Goal: Check status: Check status

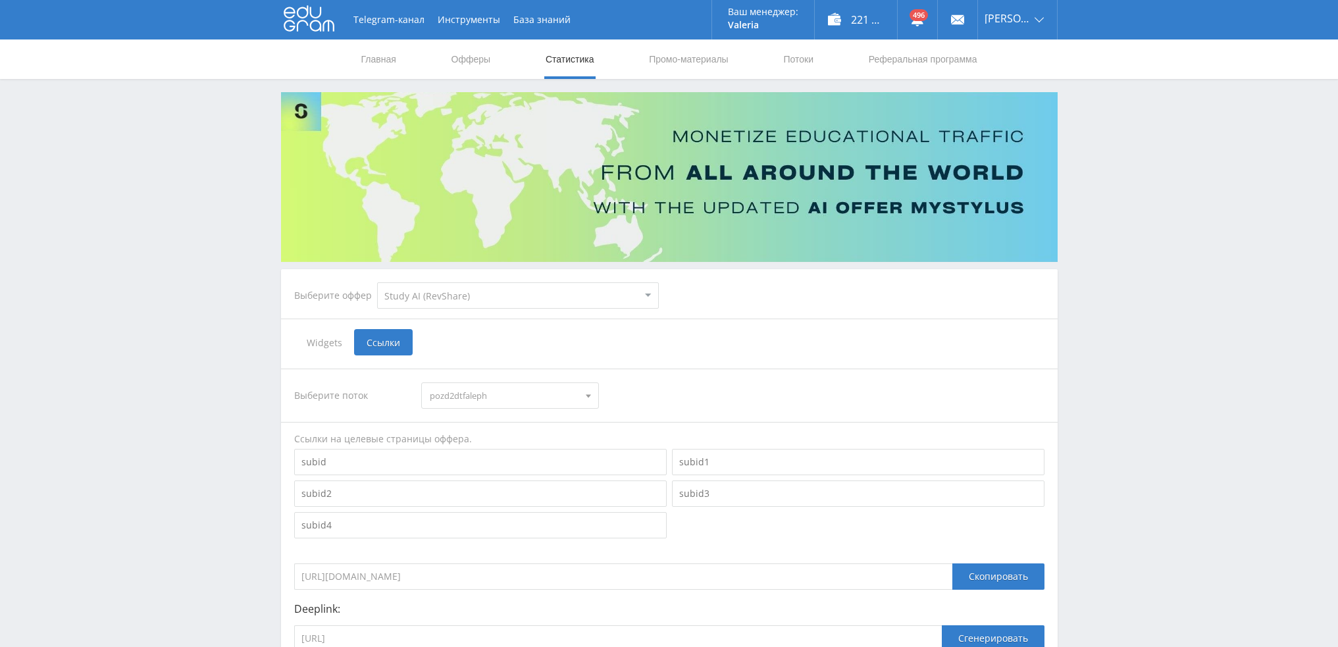
select select "376"
click at [582, 61] on link "Статистика" at bounding box center [569, 58] width 51 height 39
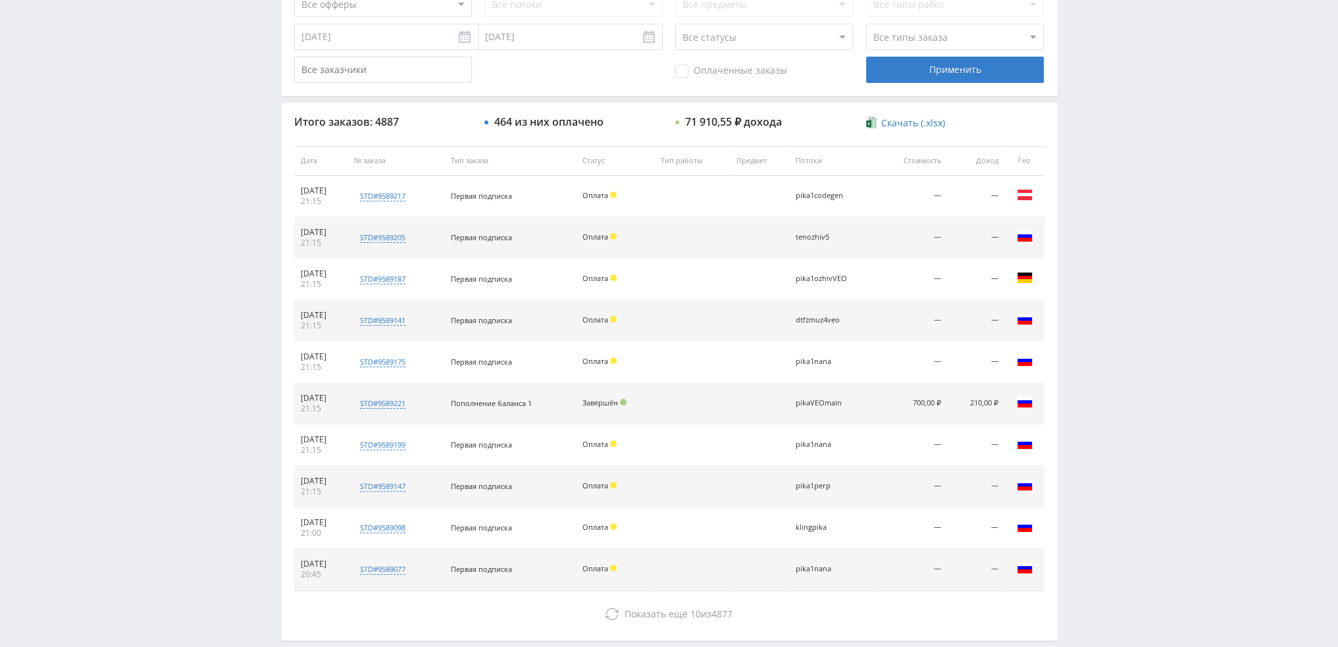
scroll to position [395, 0]
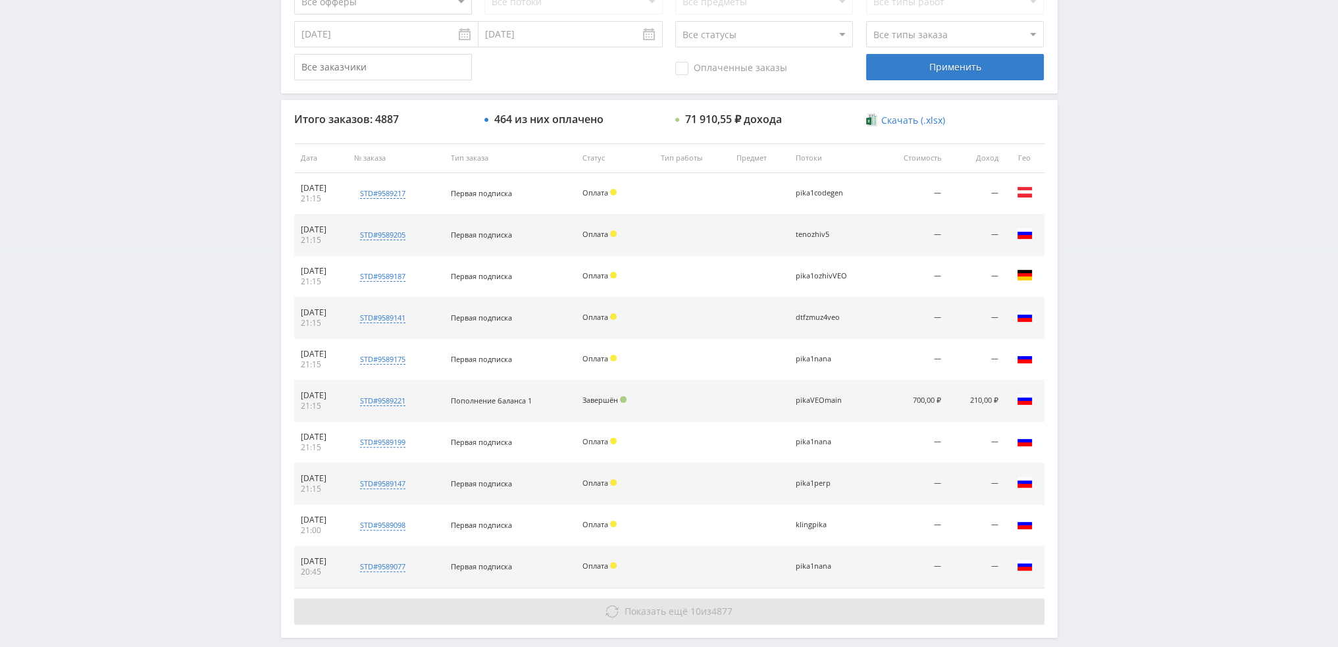
click at [681, 611] on span "Показать ещё" at bounding box center [656, 611] width 63 height 13
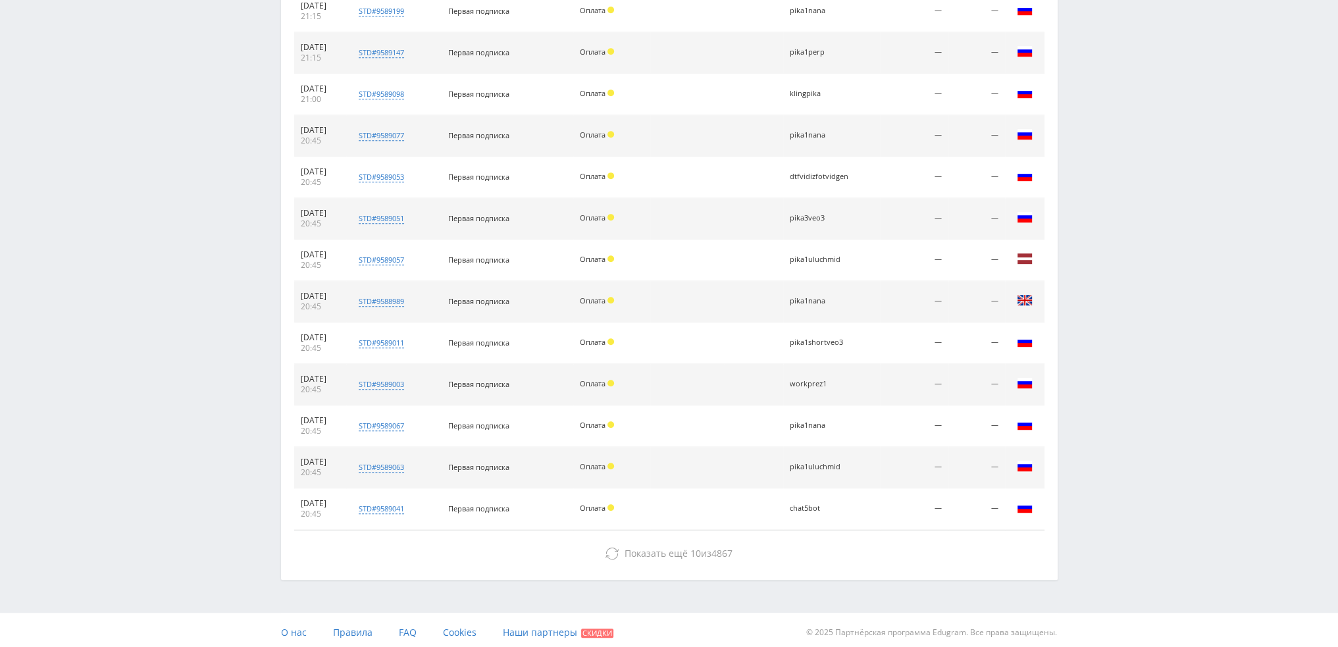
scroll to position [828, 0]
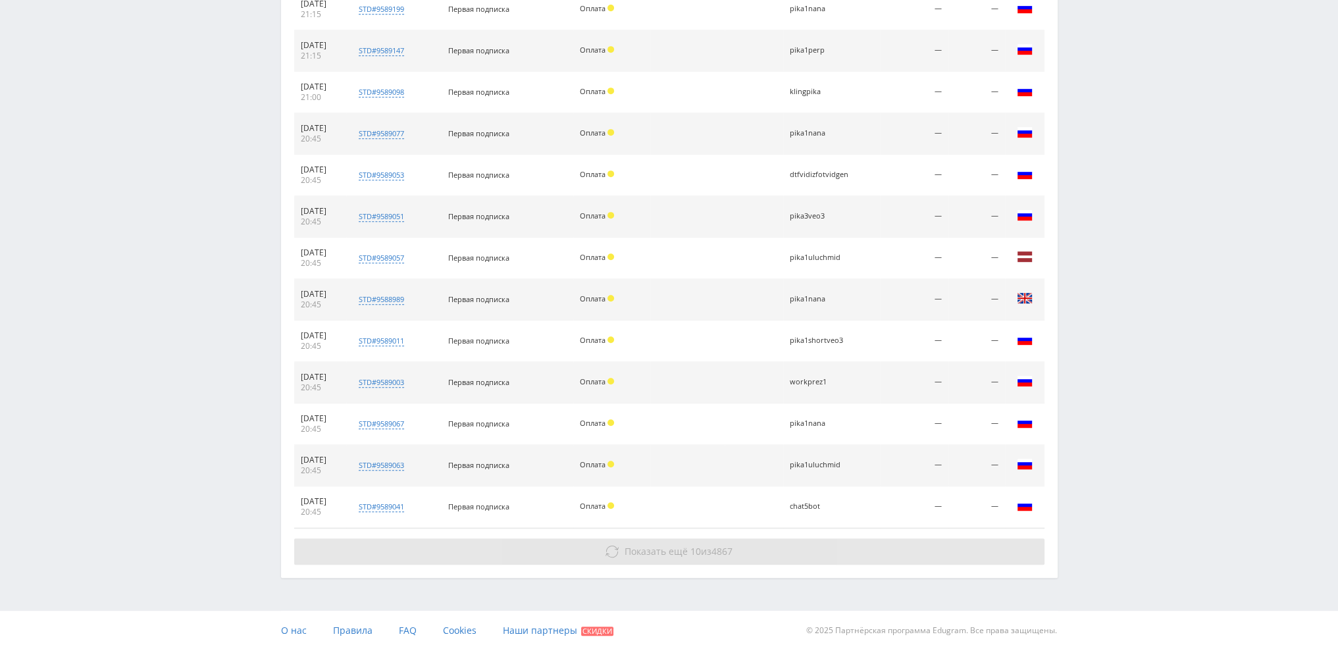
click at [716, 545] on span "4867" at bounding box center [722, 551] width 21 height 13
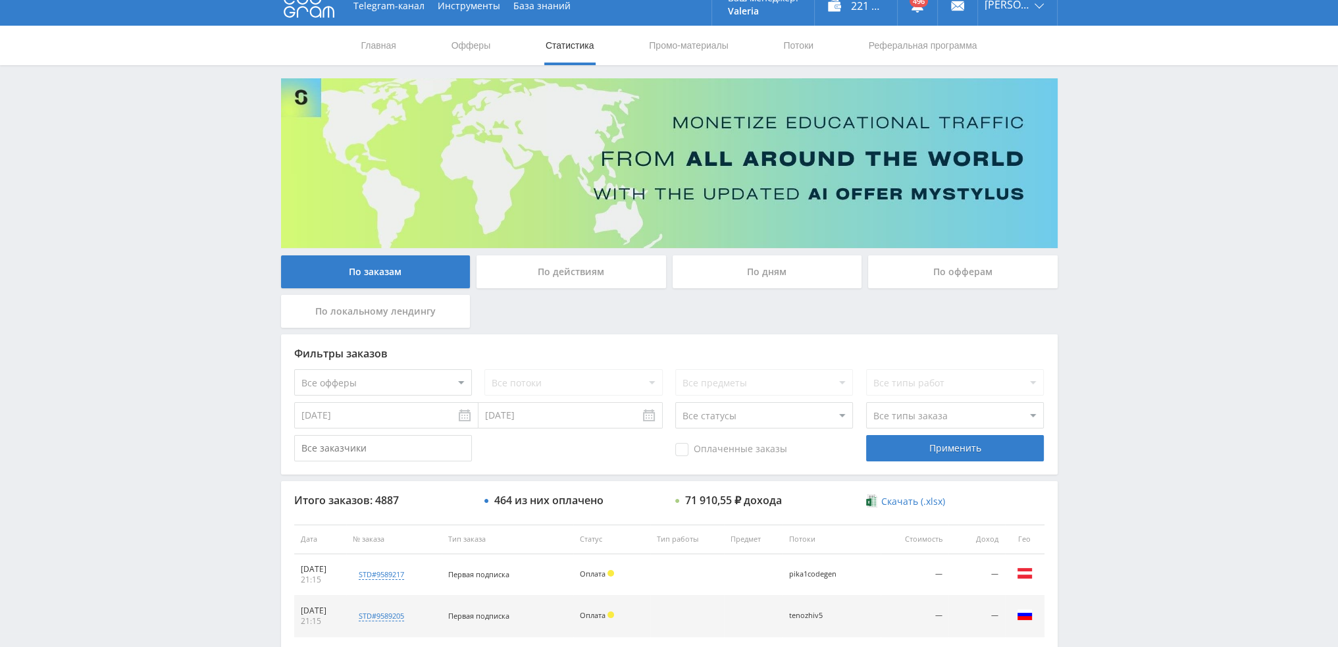
scroll to position [0, 0]
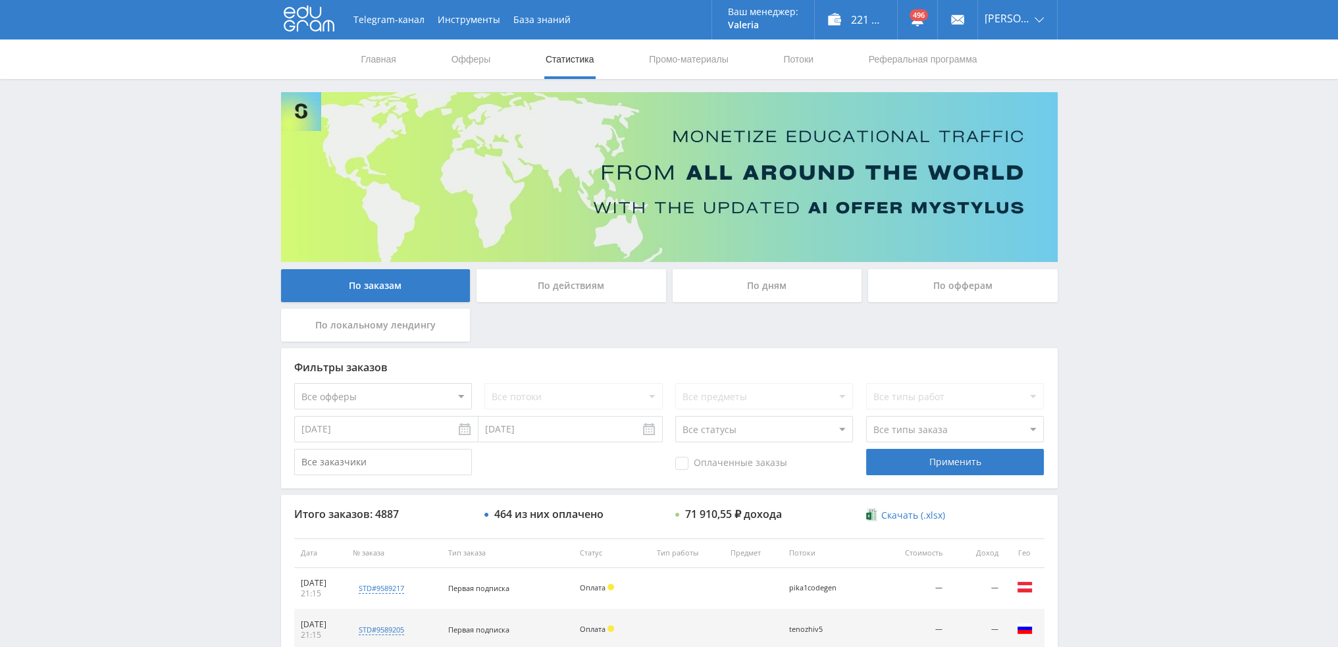
click at [789, 280] on div "По дням" at bounding box center [768, 285] width 190 height 33
click at [0, 0] on input "По дням" at bounding box center [0, 0] width 0 height 0
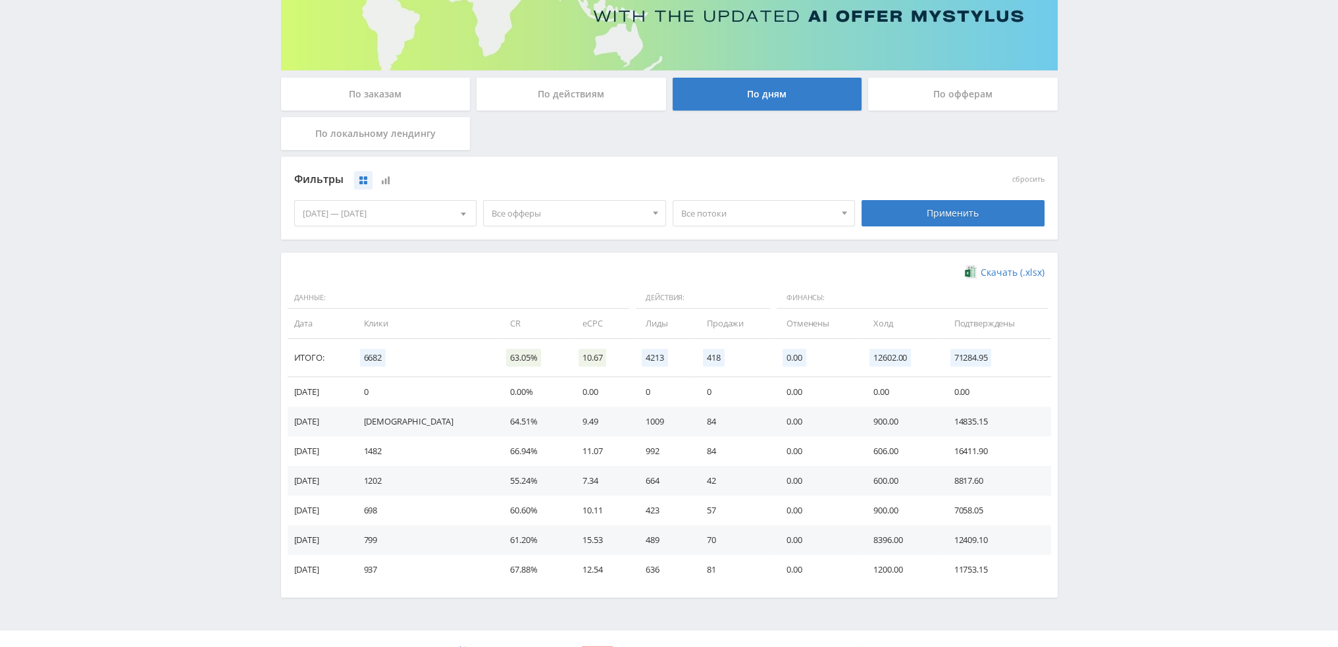
scroll to position [197, 0]
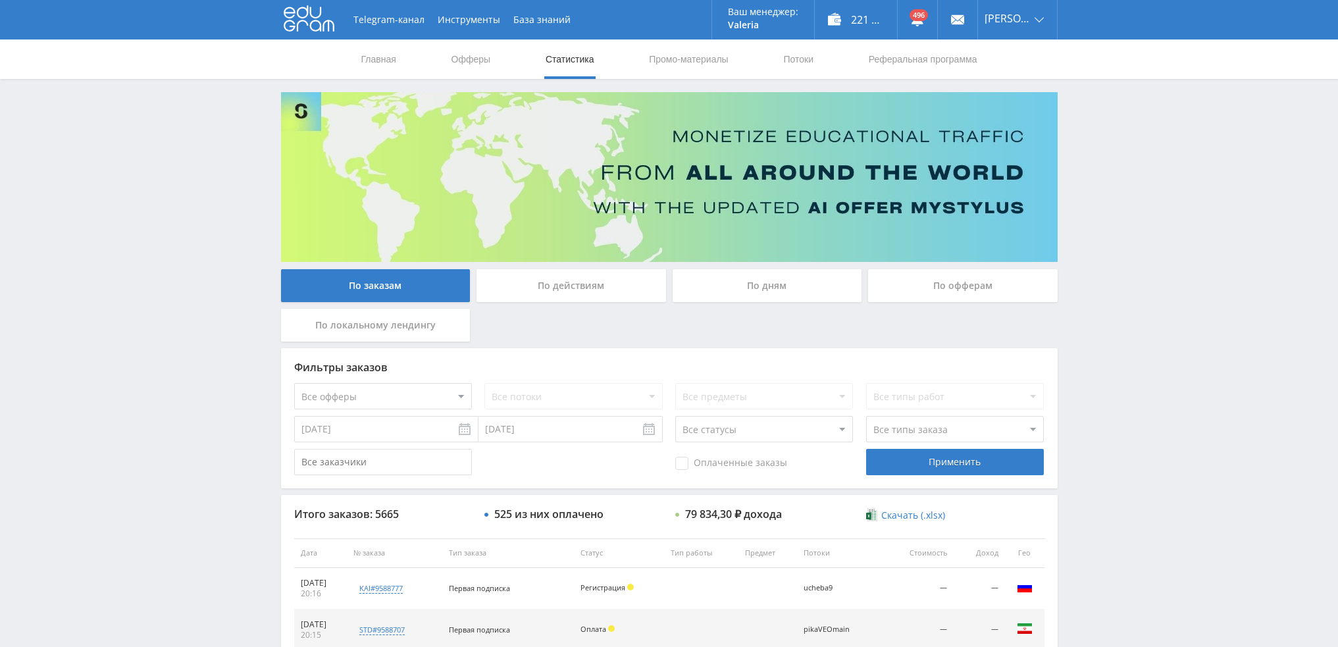
scroll to position [132, 0]
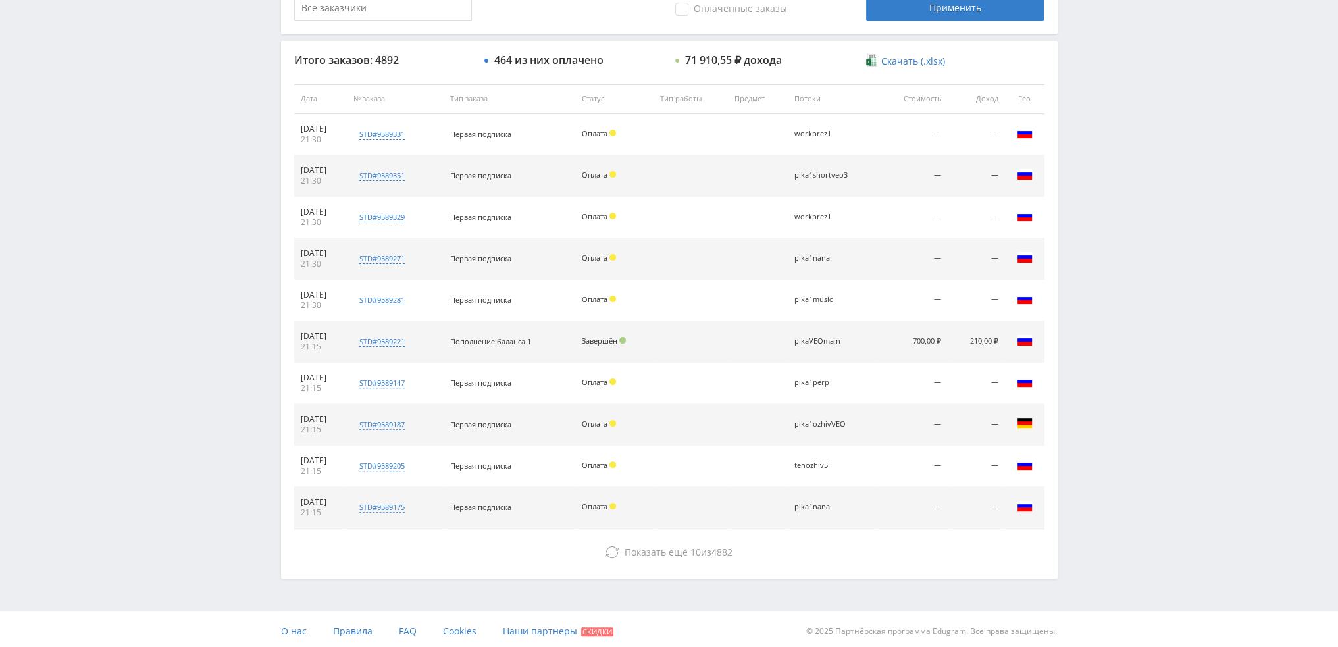
scroll to position [456, 0]
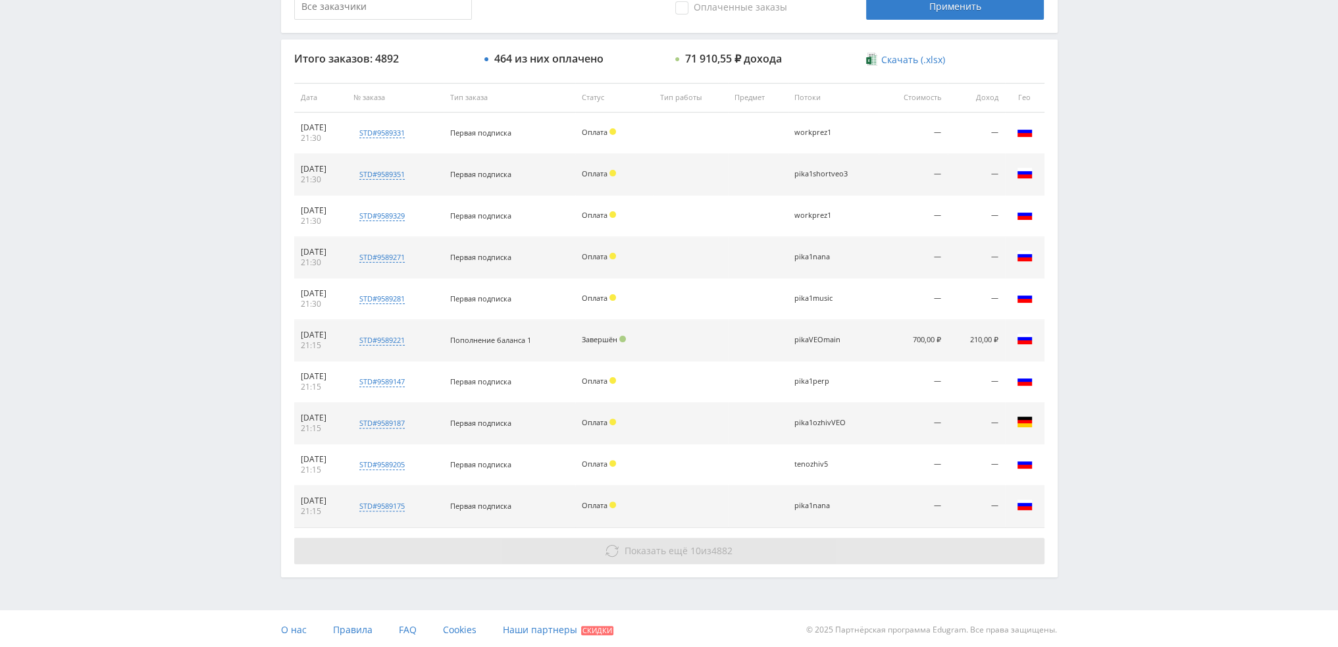
click at [666, 548] on span "Показать ещё" at bounding box center [656, 550] width 63 height 13
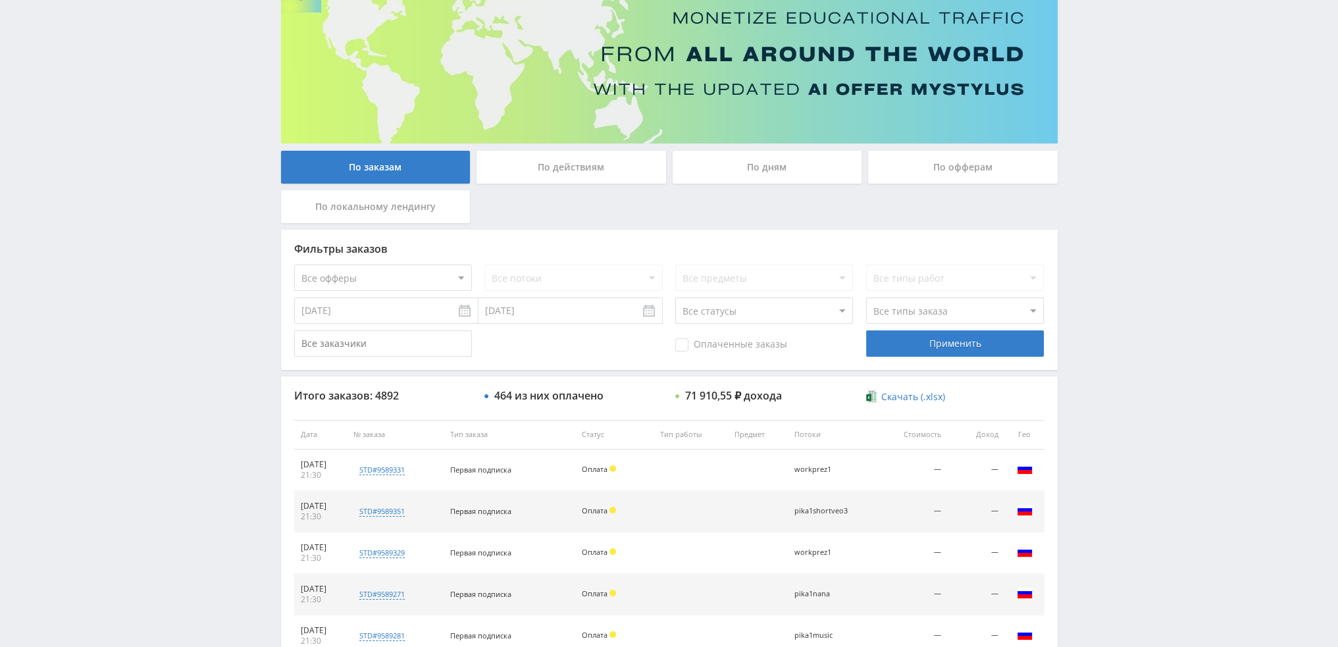
scroll to position [0, 0]
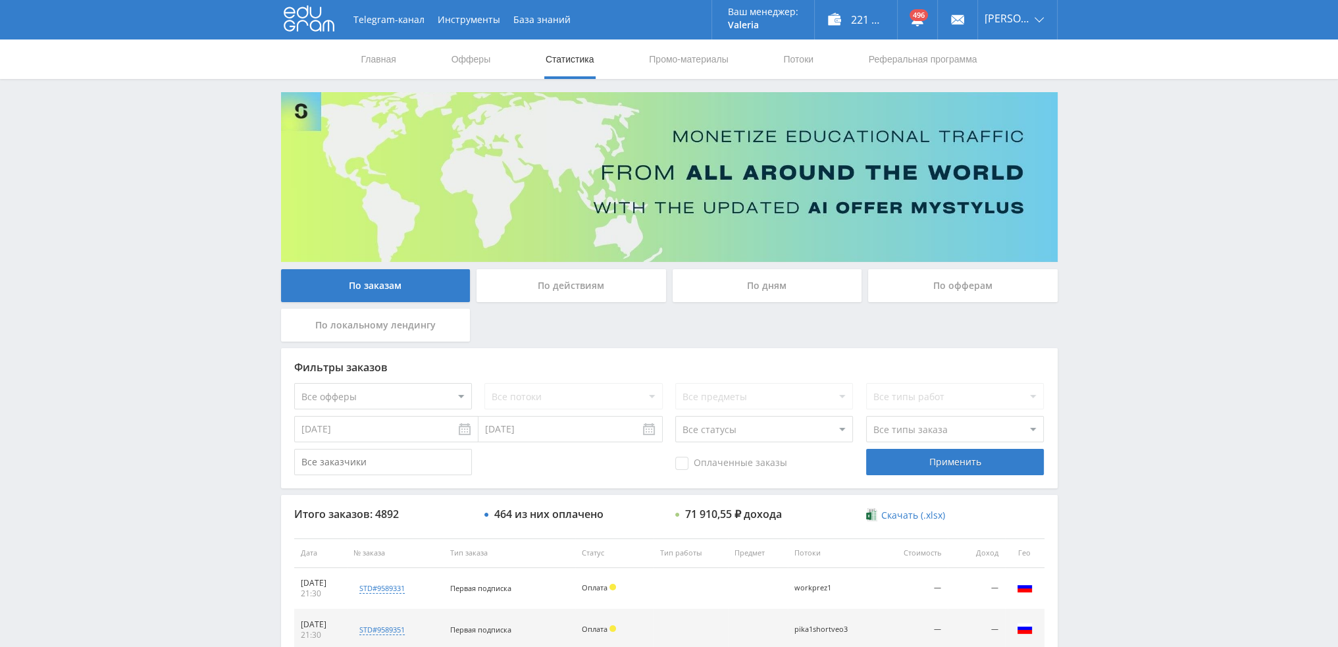
click at [754, 279] on div "По дням" at bounding box center [768, 285] width 190 height 33
click at [0, 0] on input "По дням" at bounding box center [0, 0] width 0 height 0
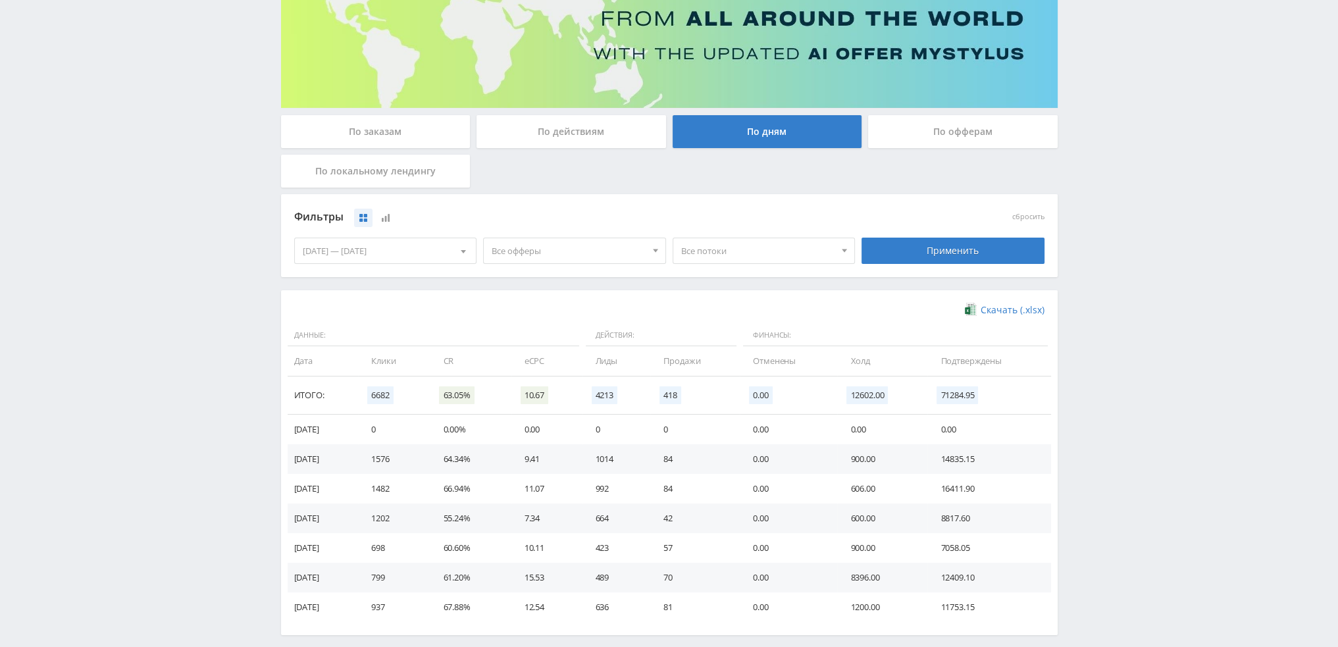
scroll to position [213, 0]
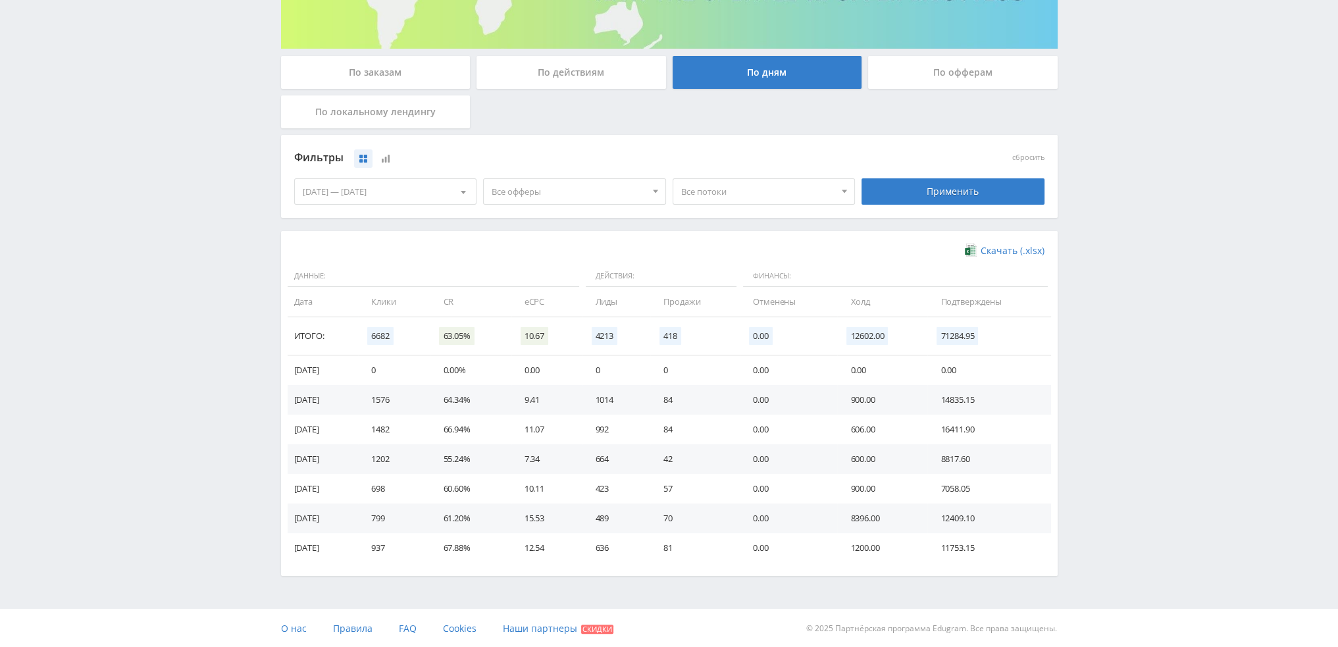
click at [564, 192] on span "Все офферы" at bounding box center [569, 191] width 154 height 25
click at [542, 277] on button "Кампус AI" at bounding box center [575, 271] width 182 height 18
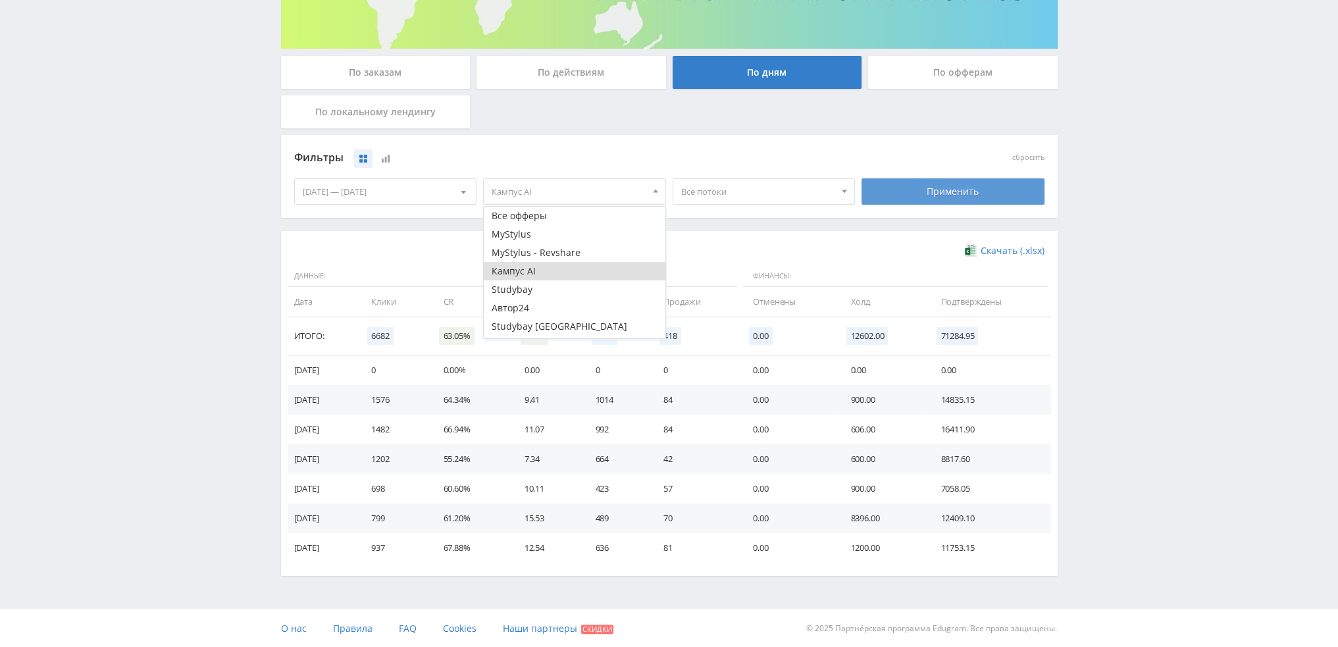
click at [934, 191] on div "Применить" at bounding box center [953, 191] width 183 height 26
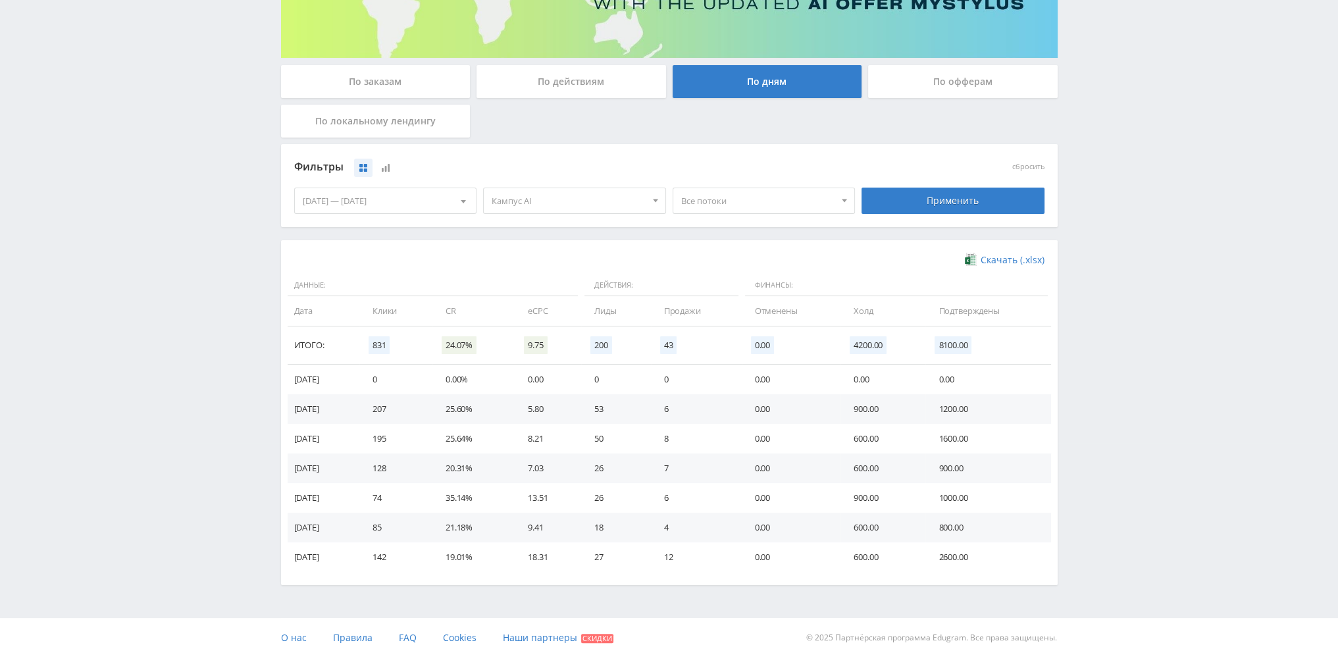
scroll to position [213, 0]
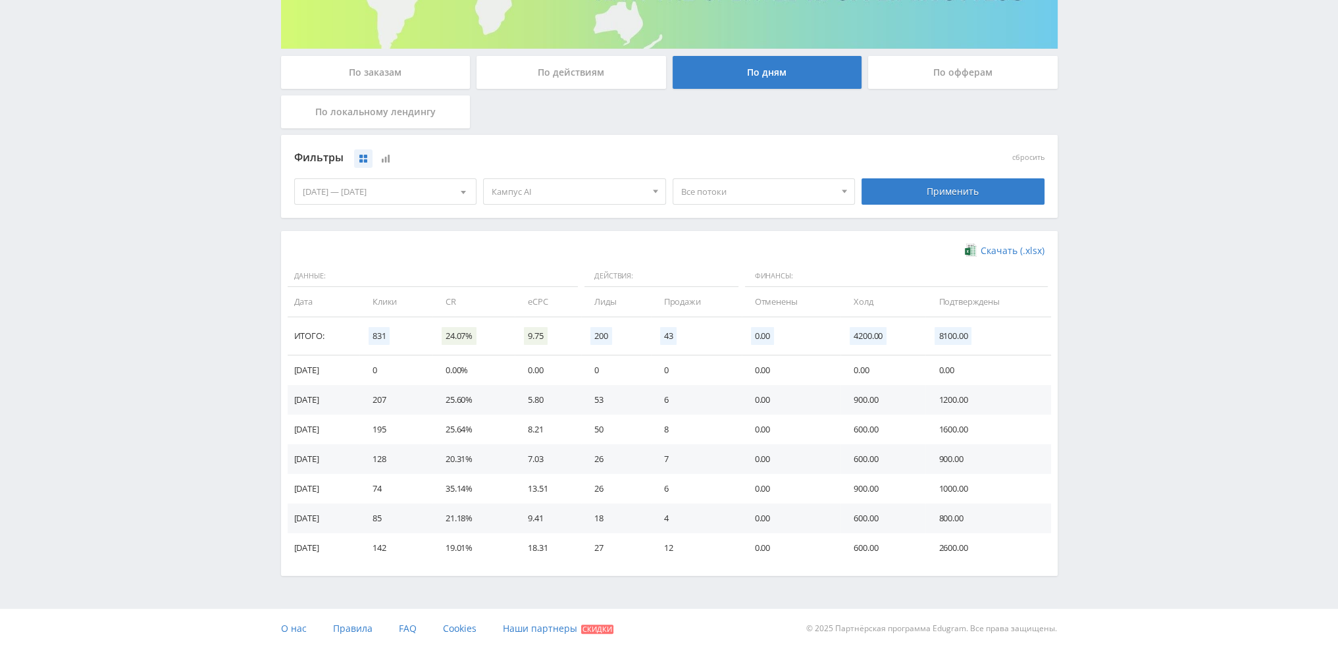
click at [526, 195] on span "Кампус AI" at bounding box center [569, 191] width 154 height 25
click at [513, 271] on button "Кампус AI" at bounding box center [575, 271] width 182 height 18
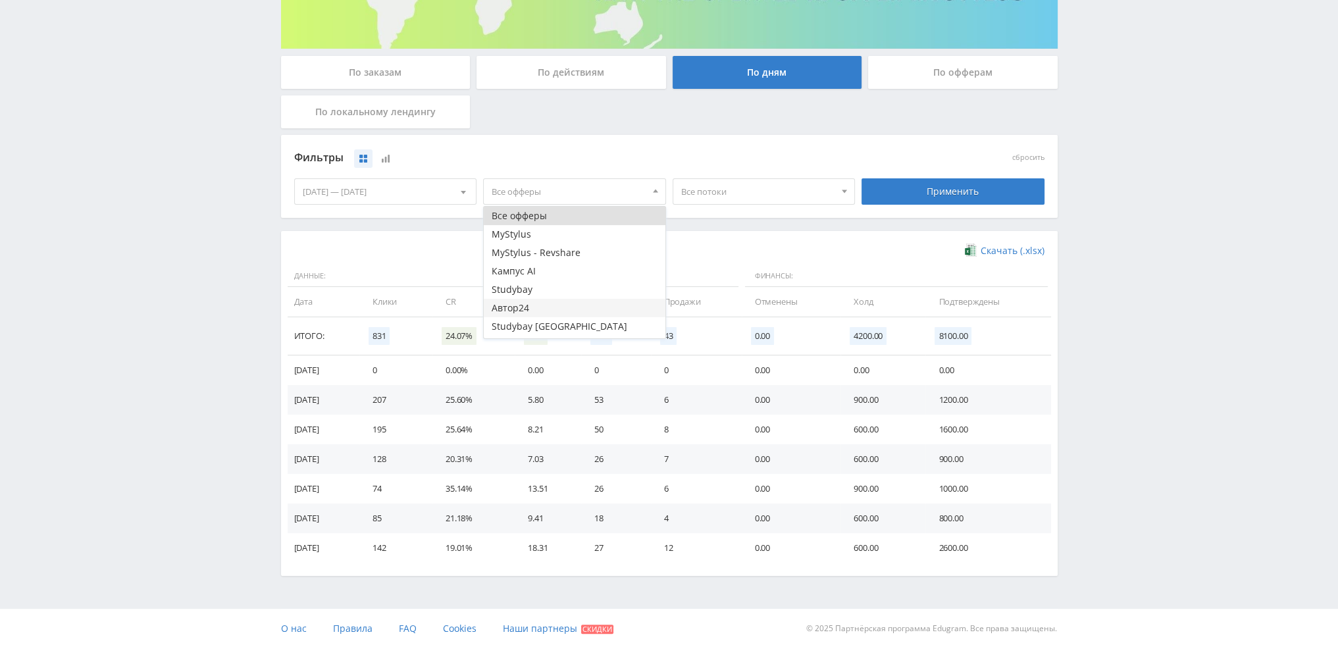
click at [518, 303] on button "Автор24" at bounding box center [575, 308] width 182 height 18
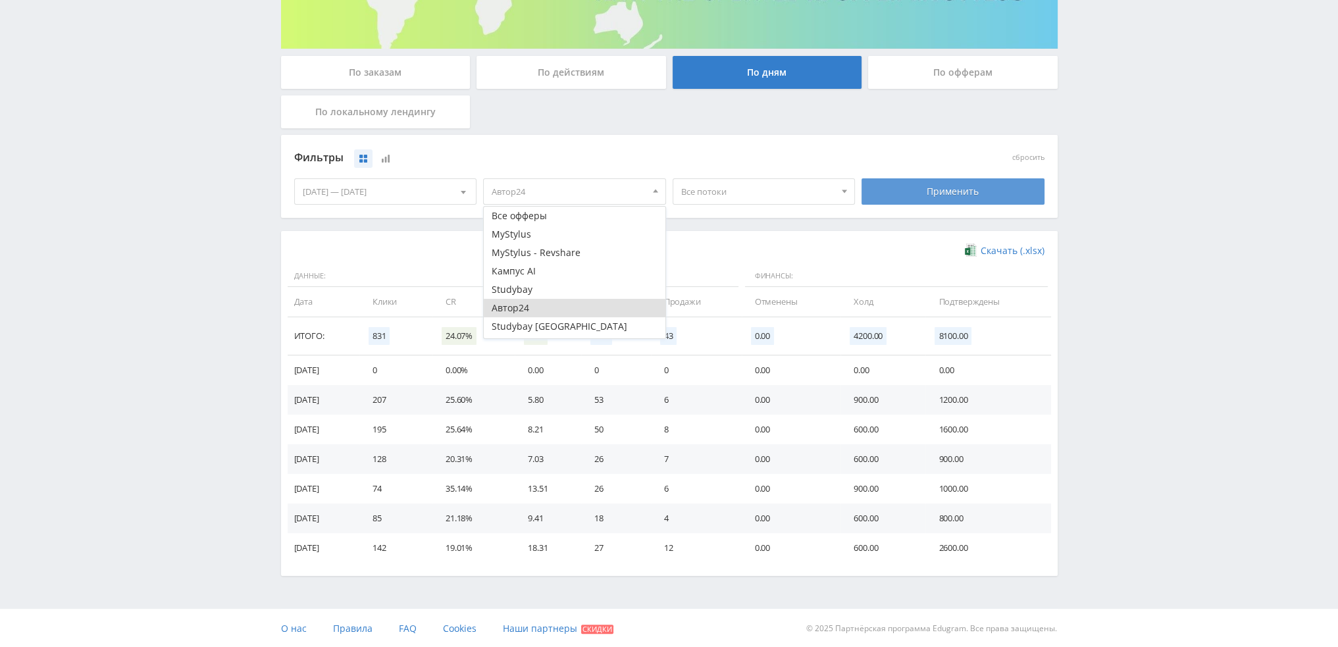
click at [903, 192] on div "Применить" at bounding box center [953, 191] width 183 height 26
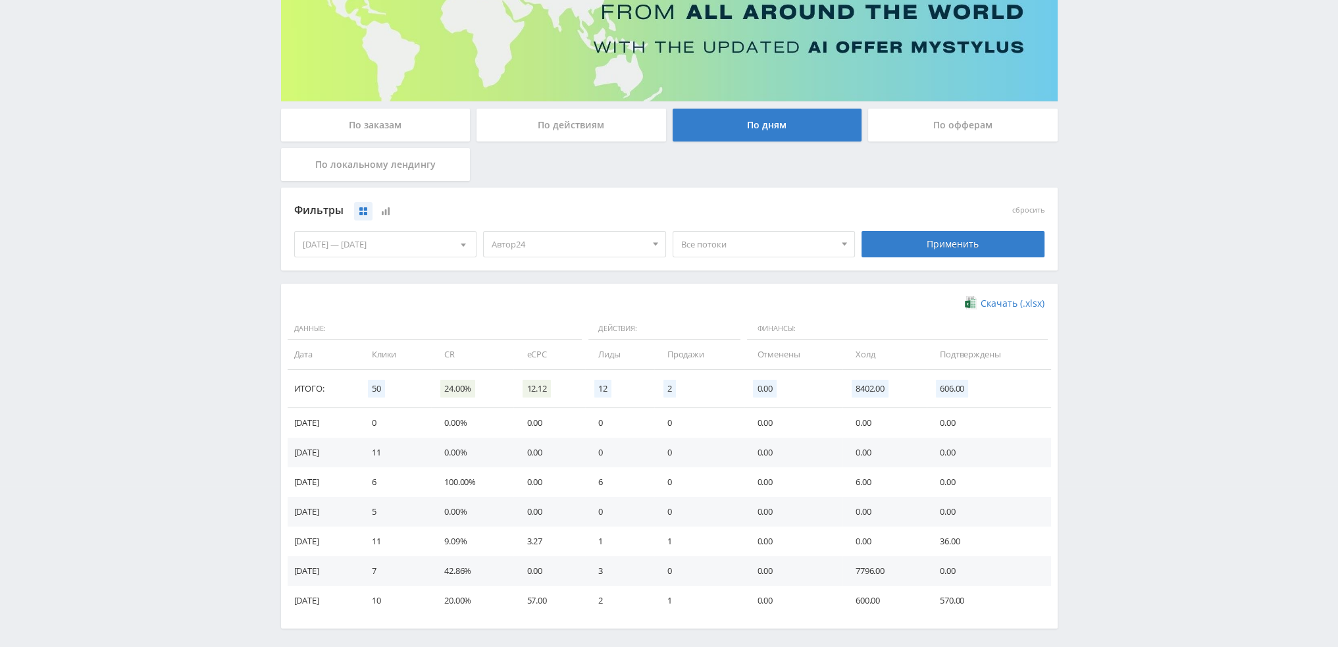
scroll to position [0, 0]
